Goal: Task Accomplishment & Management: Use online tool/utility

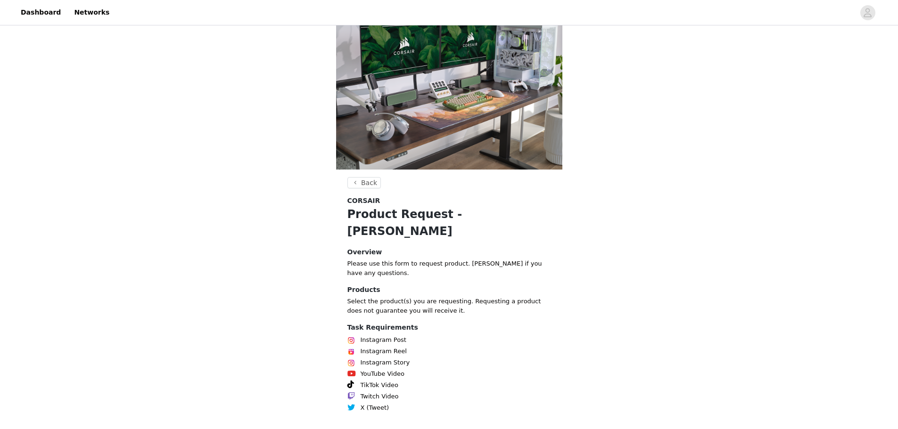
scroll to position [59, 0]
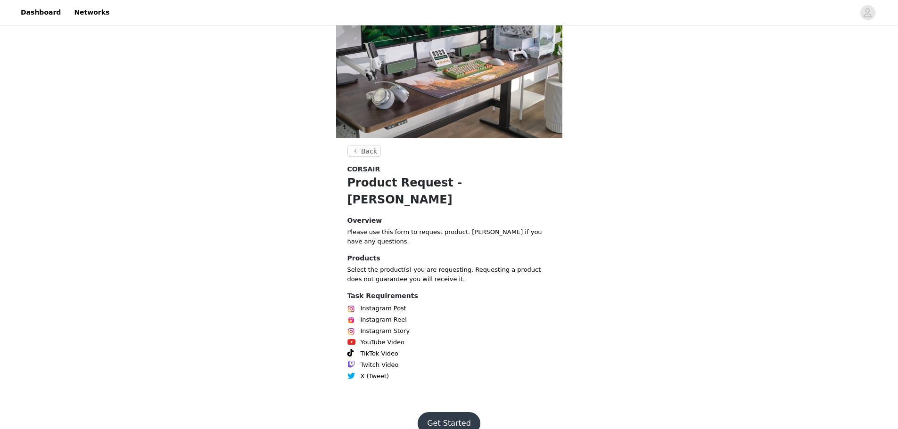
click at [450, 412] on button "Get Started" at bounding box center [449, 423] width 63 height 23
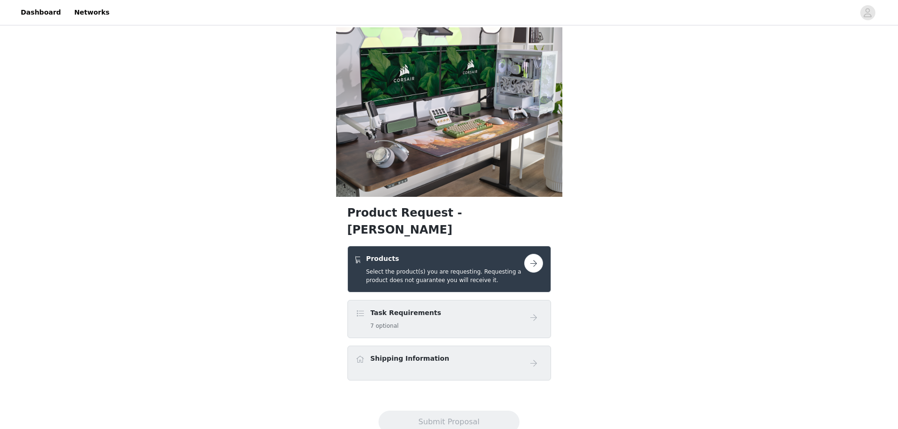
scroll to position [14, 0]
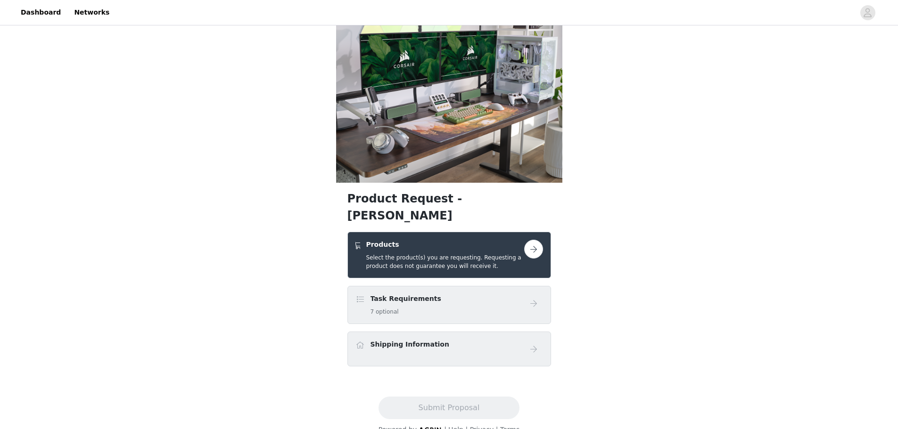
click at [532, 240] on button "button" at bounding box center [533, 249] width 19 height 19
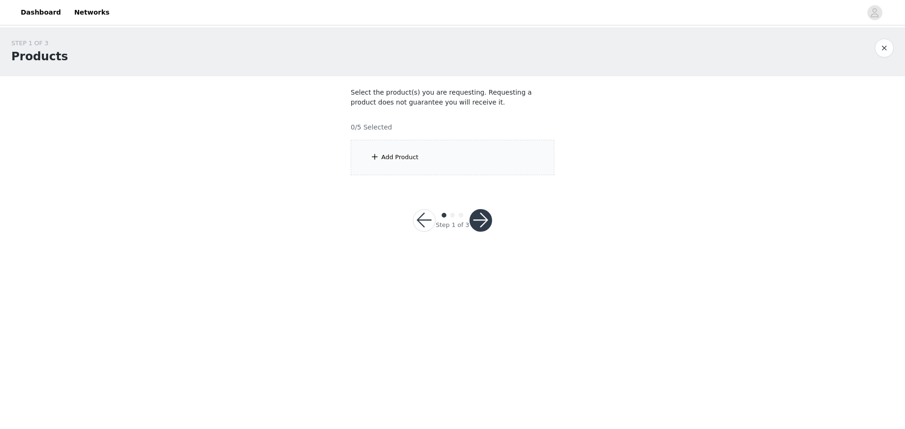
click at [456, 149] on div "Add Product" at bounding box center [453, 157] width 204 height 35
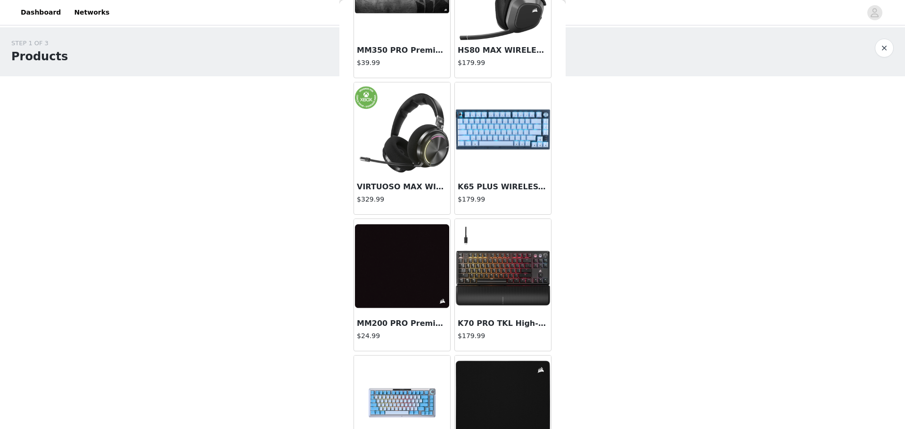
scroll to position [1013, 0]
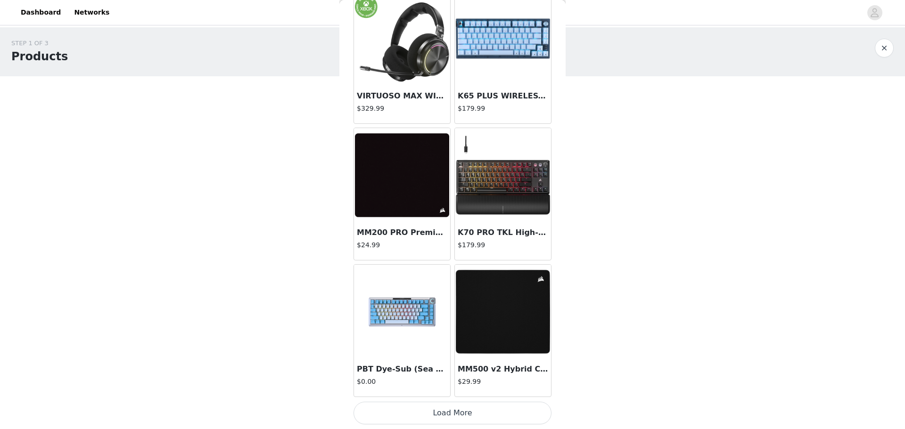
click at [457, 412] on button "Load More" at bounding box center [453, 413] width 198 height 23
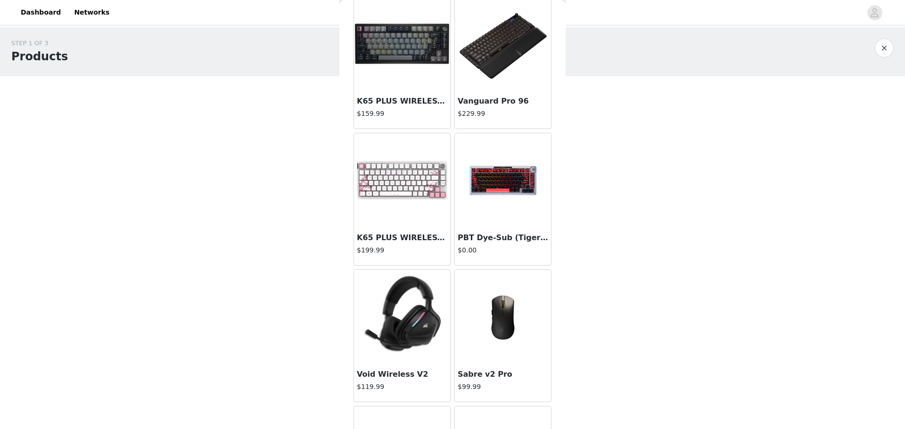
scroll to position [2333, 0]
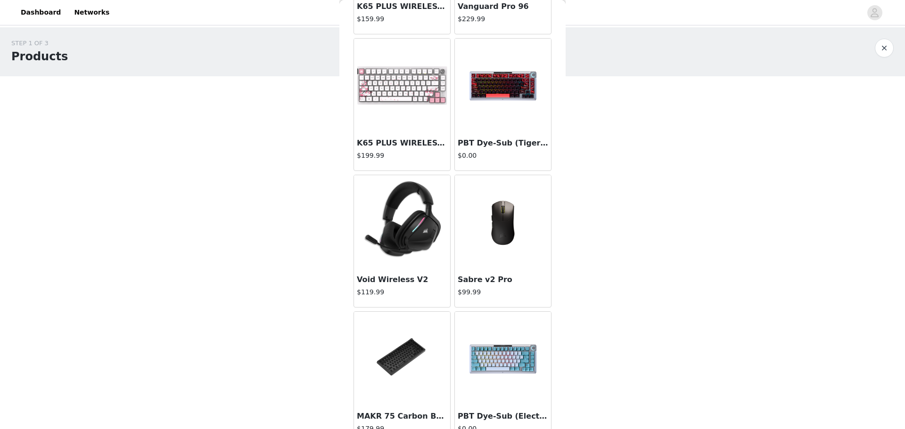
click at [505, 242] on img at bounding box center [503, 222] width 94 height 94
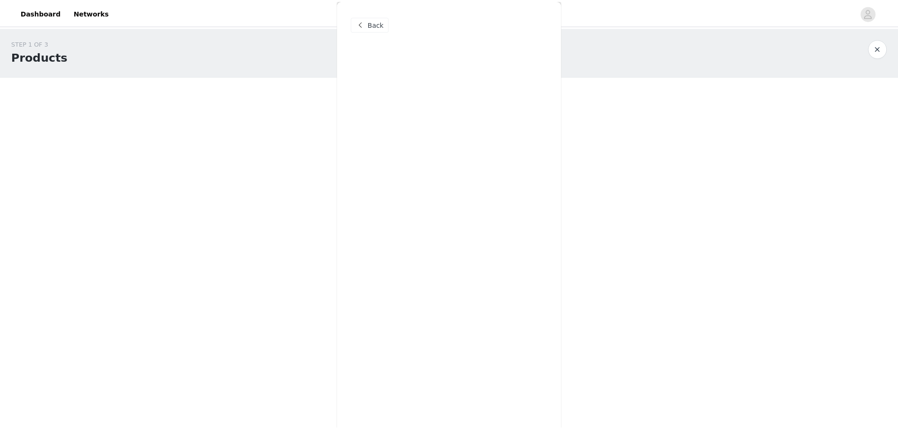
scroll to position [0, 0]
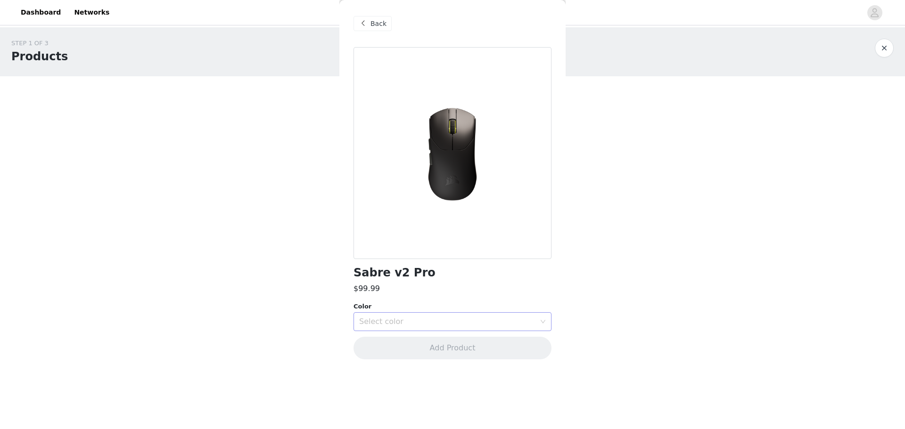
click at [445, 323] on div "Select color" at bounding box center [447, 321] width 176 height 9
click at [450, 321] on div "Select color" at bounding box center [447, 321] width 176 height 9
click at [444, 337] on li "Black" at bounding box center [453, 342] width 198 height 15
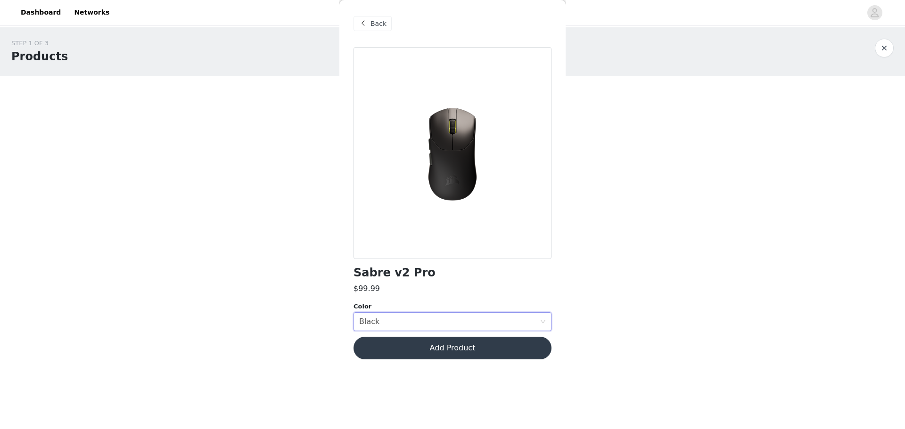
click at [452, 349] on button "Add Product" at bounding box center [453, 348] width 198 height 23
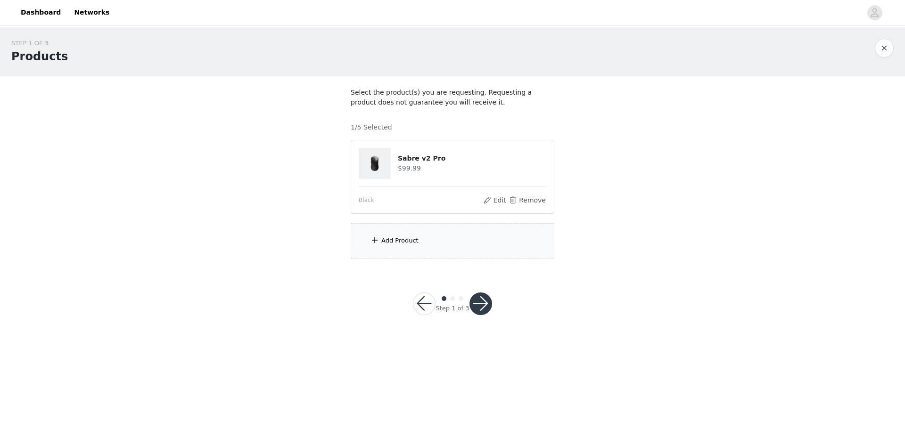
click at [479, 302] on button "button" at bounding box center [480, 304] width 23 height 23
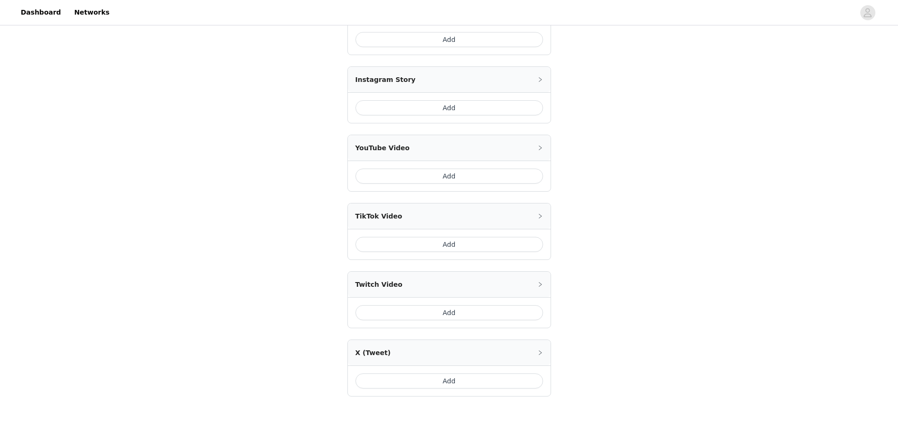
scroll to position [337, 0]
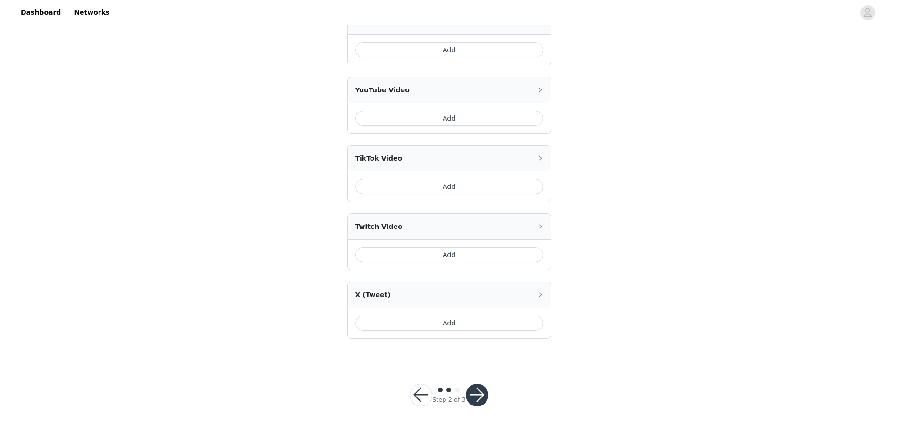
click at [468, 250] on button "Add" at bounding box center [449, 254] width 188 height 15
click at [458, 320] on button "Add" at bounding box center [449, 323] width 188 height 15
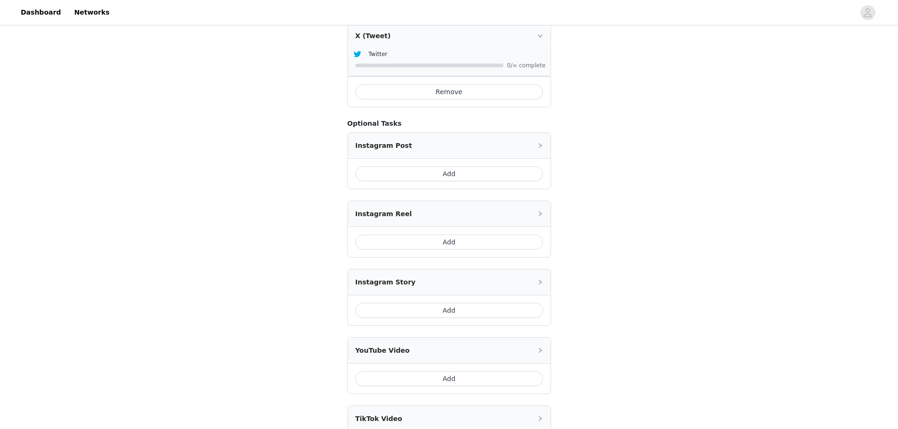
scroll to position [407, 0]
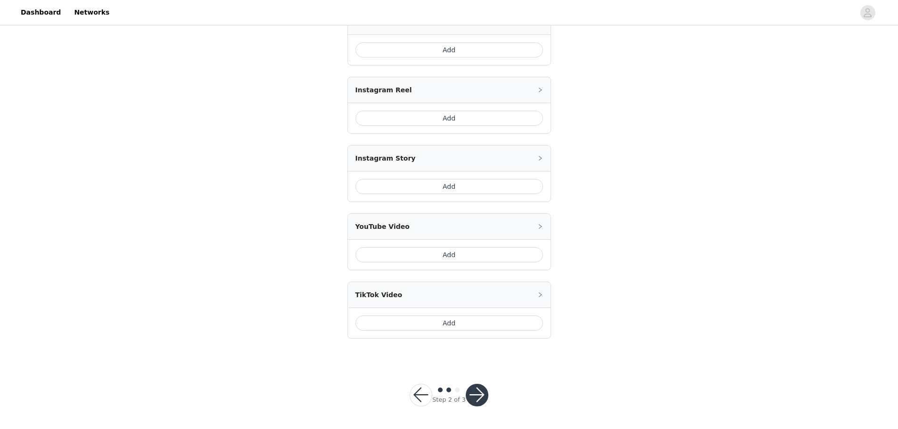
click at [480, 395] on button "button" at bounding box center [477, 395] width 23 height 23
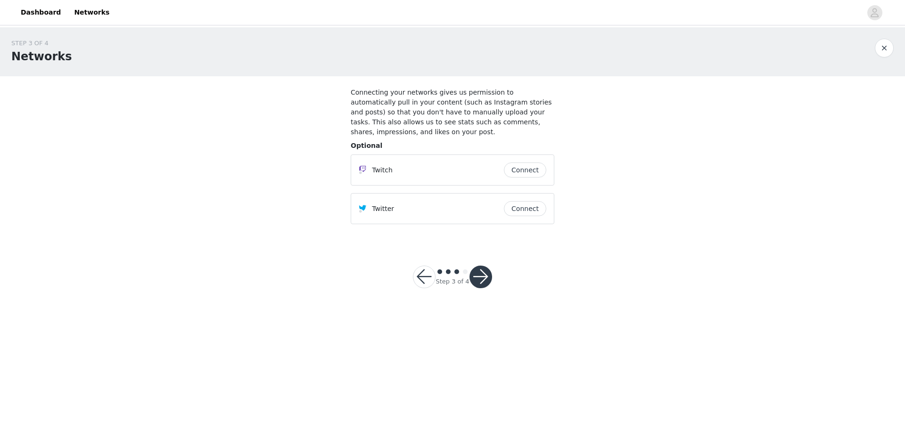
click at [481, 269] on button "button" at bounding box center [480, 277] width 23 height 23
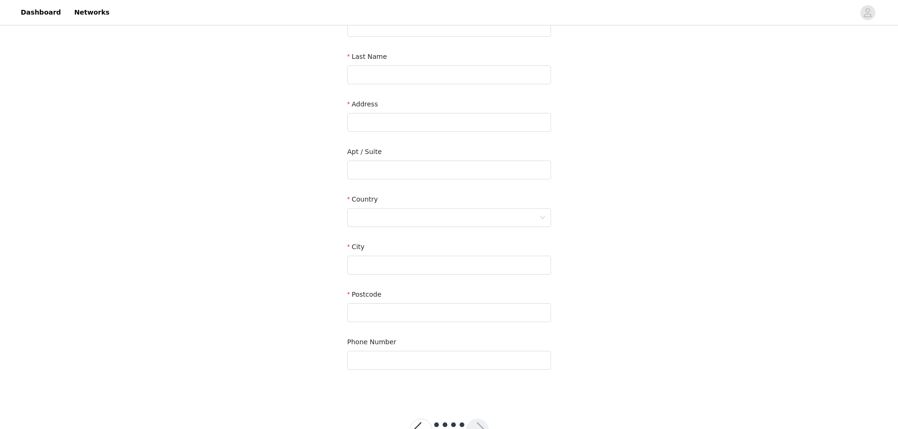
scroll to position [166, 0]
